Goal: Navigation & Orientation: Find specific page/section

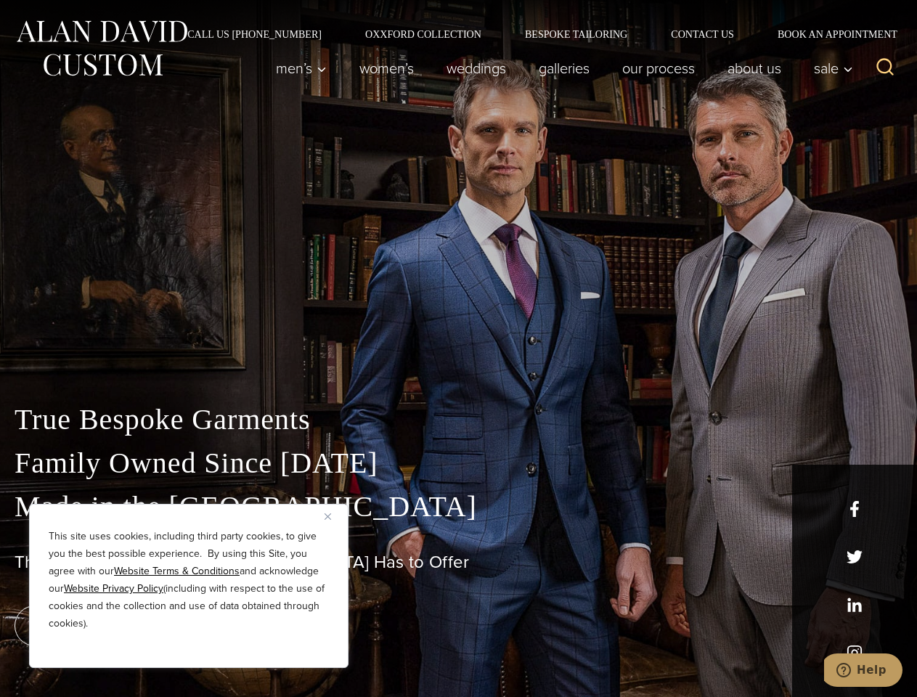
click at [458, 348] on div "True Bespoke Garments Family Owned Since [DATE] Made in [GEOGRAPHIC_DATA] The B…" at bounding box center [458, 511] width 917 height 372
click at [333, 516] on button "Close" at bounding box center [332, 515] width 17 height 17
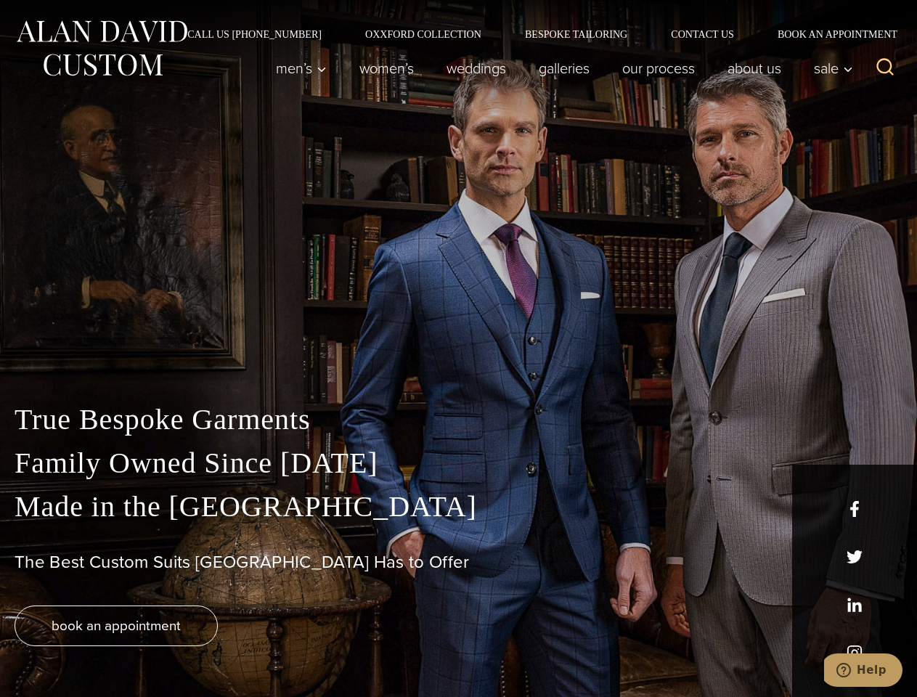
click at [189, 648] on div "True Bespoke Garments Family Owned Since [DATE] Made in [GEOGRAPHIC_DATA] The B…" at bounding box center [458, 547] width 917 height 299
click at [885, 68] on icon "Search" at bounding box center [885, 67] width 21 height 21
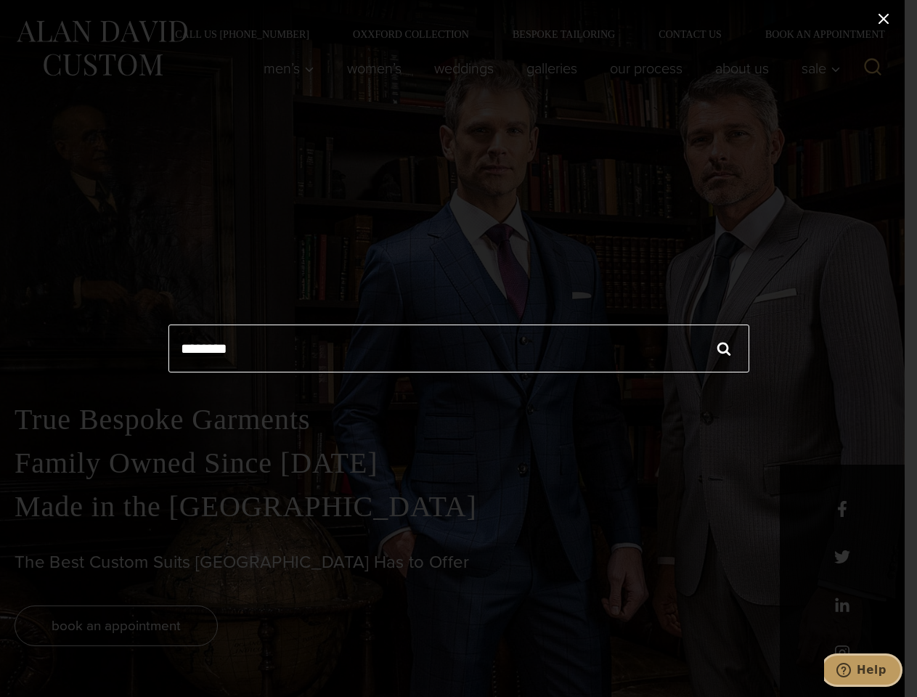
click at [851, 670] on icon "Help" at bounding box center [843, 670] width 15 height 15
